Goal: Navigation & Orientation: Find specific page/section

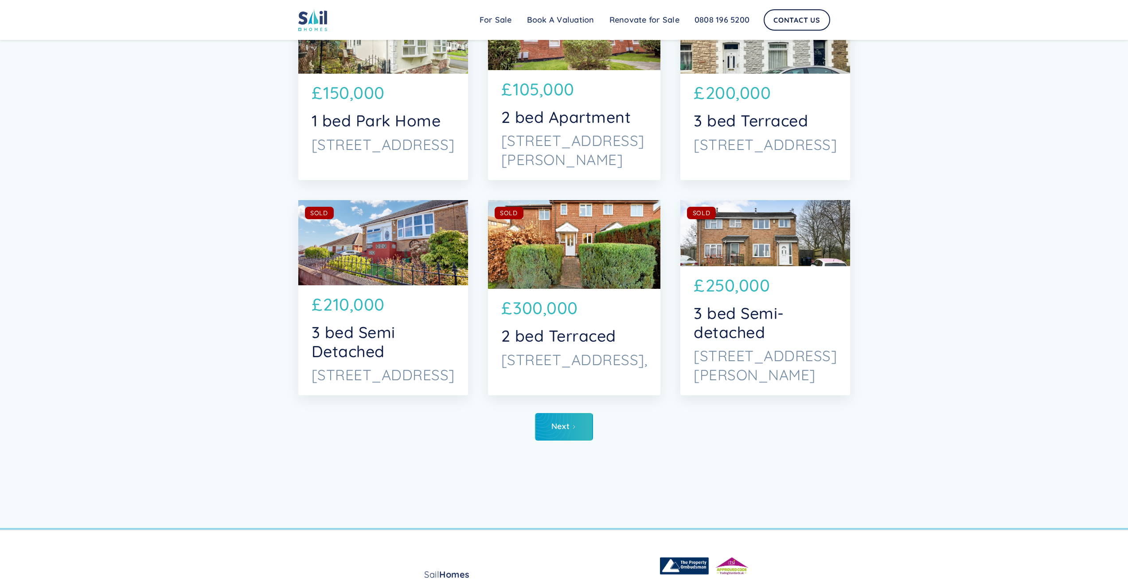
scroll to position [3104, 0]
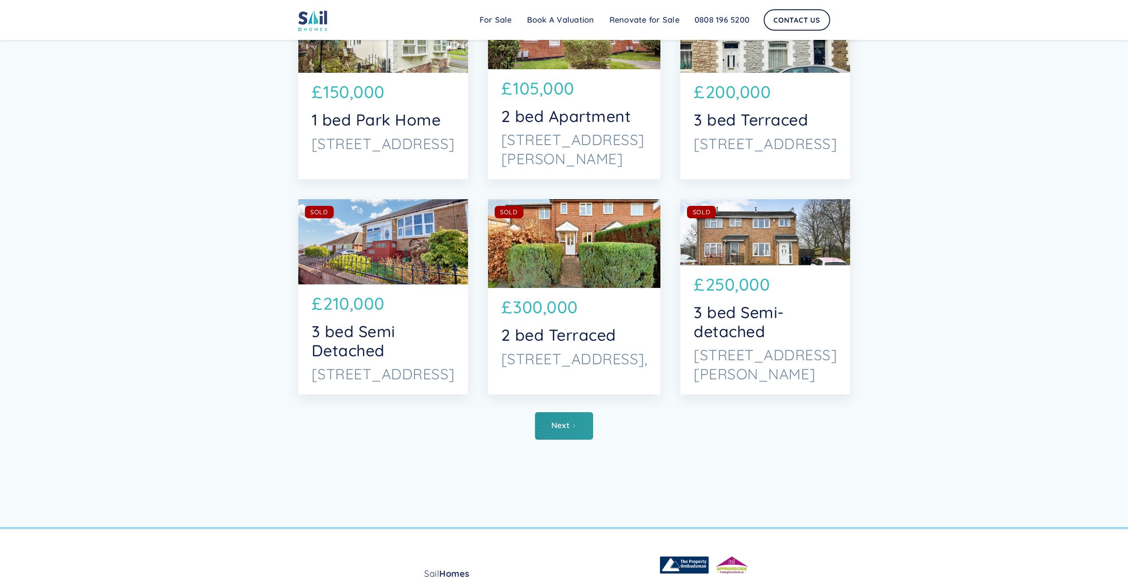
click at [586, 434] on link "Next" at bounding box center [564, 425] width 58 height 27
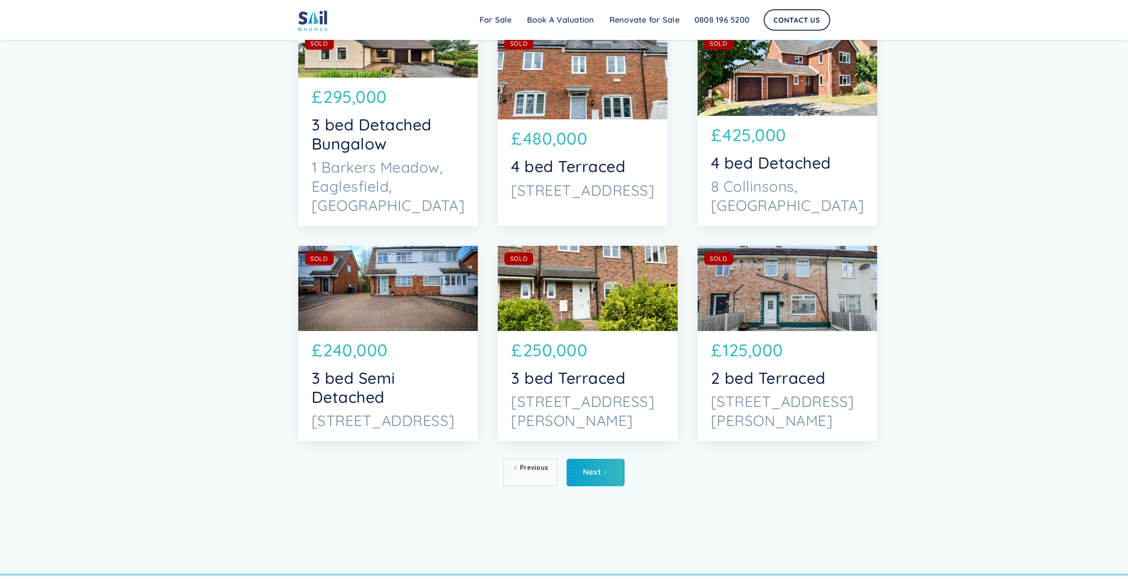
scroll to position [3059, 0]
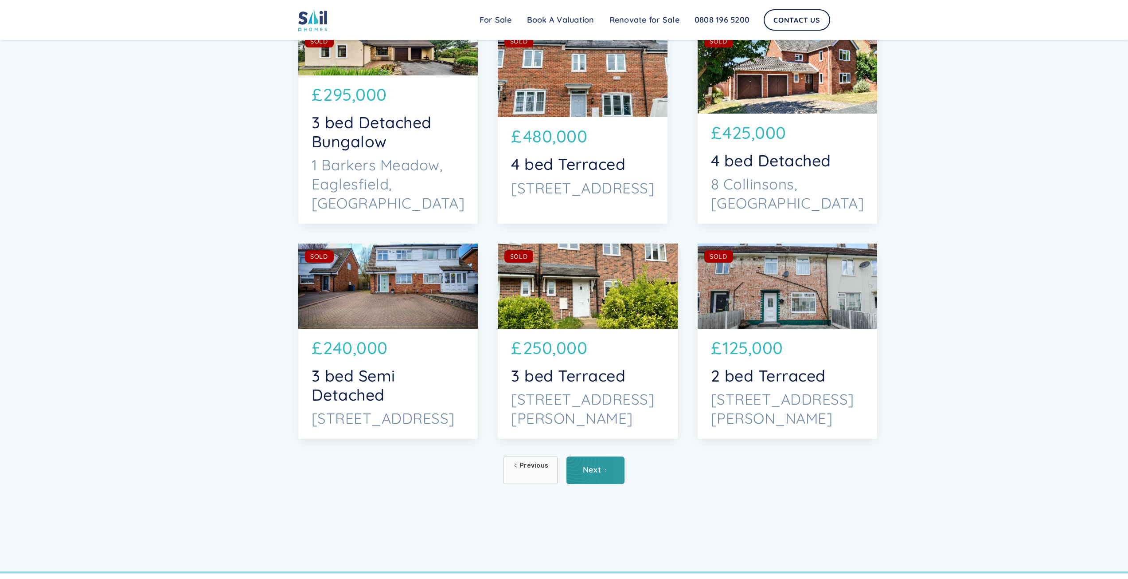
click at [591, 474] on div "Next" at bounding box center [592, 469] width 18 height 9
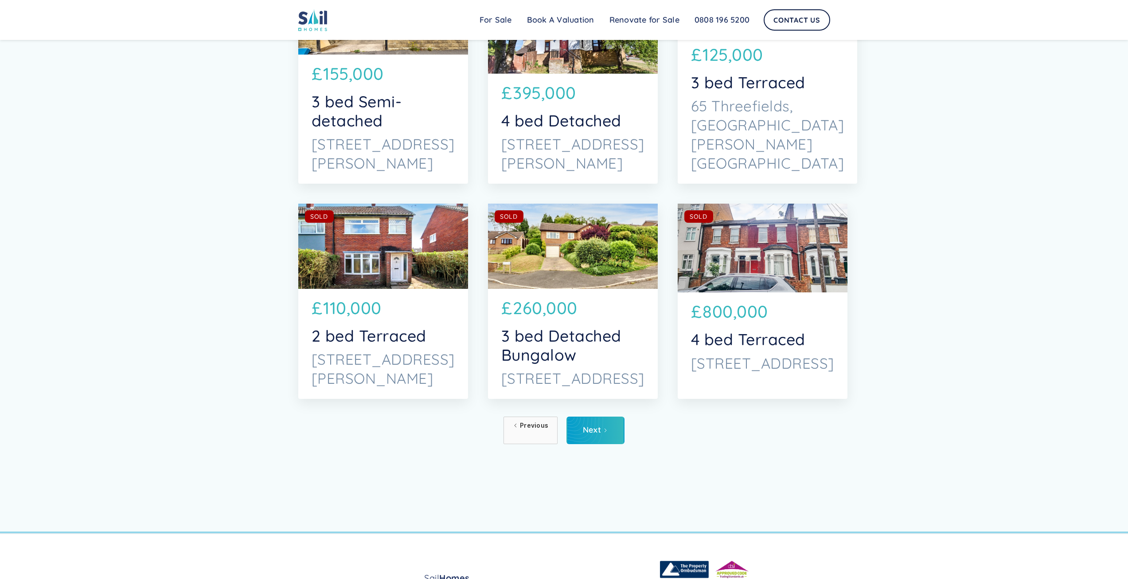
scroll to position [3104, 0]
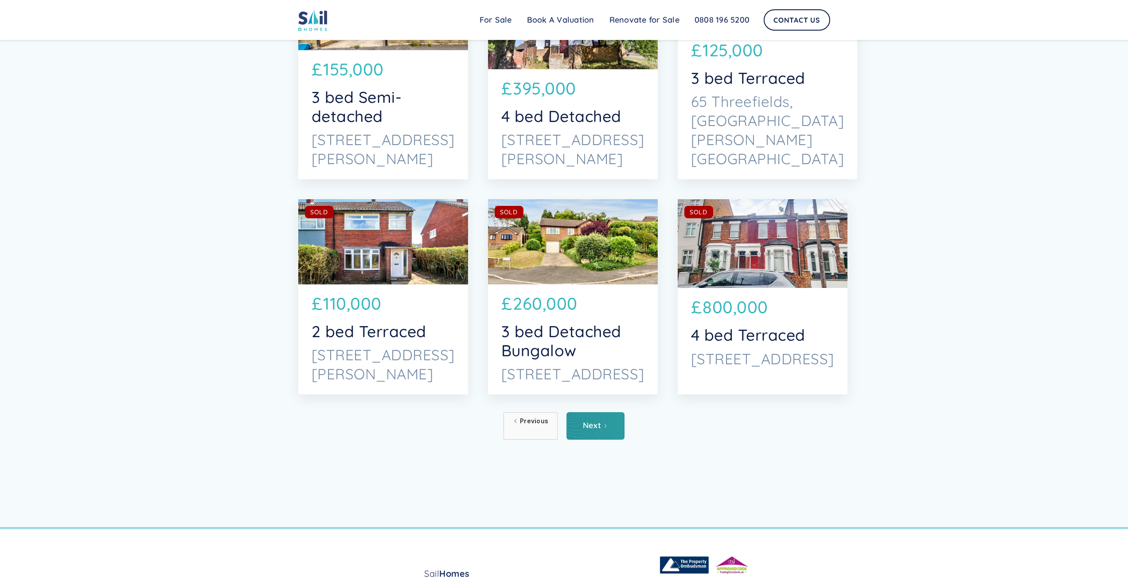
click at [587, 434] on link "Next" at bounding box center [596, 425] width 58 height 27
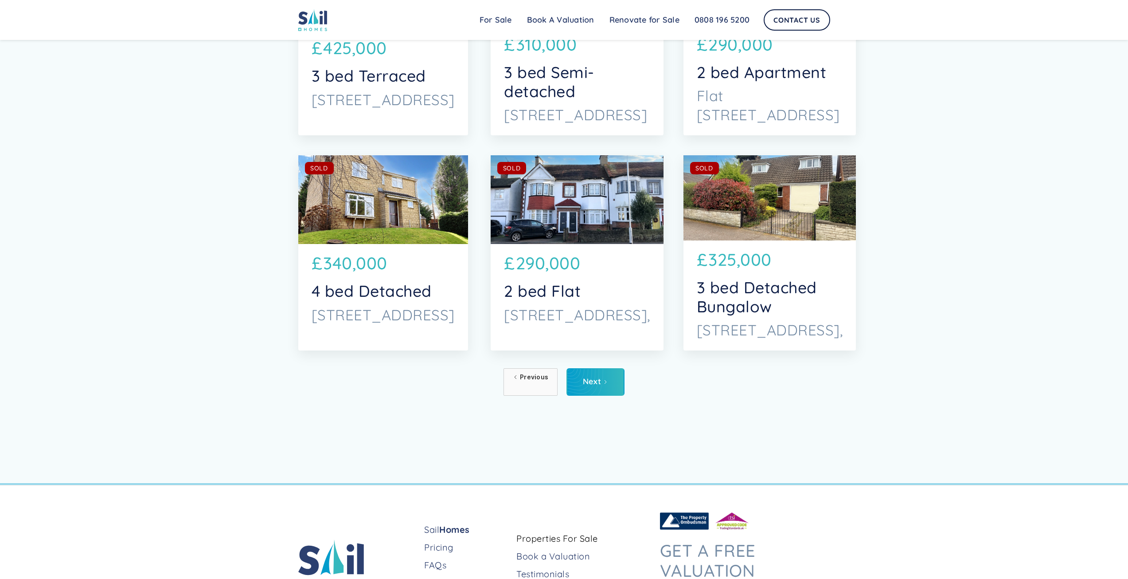
scroll to position [3148, 0]
click at [596, 394] on link "Next" at bounding box center [596, 381] width 58 height 27
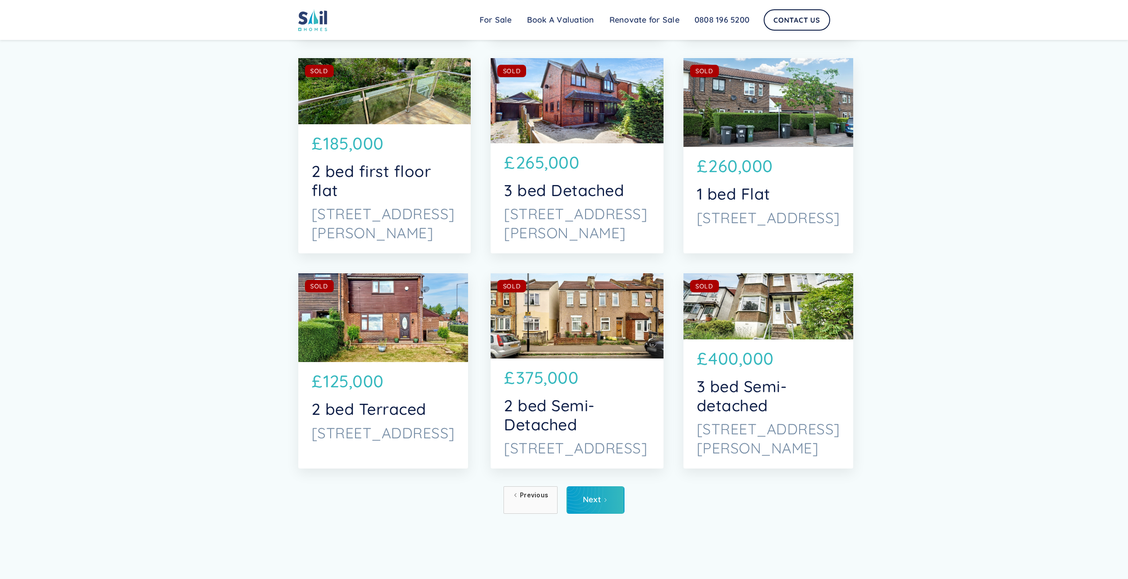
scroll to position [3059, 0]
